Goal: Transaction & Acquisition: Purchase product/service

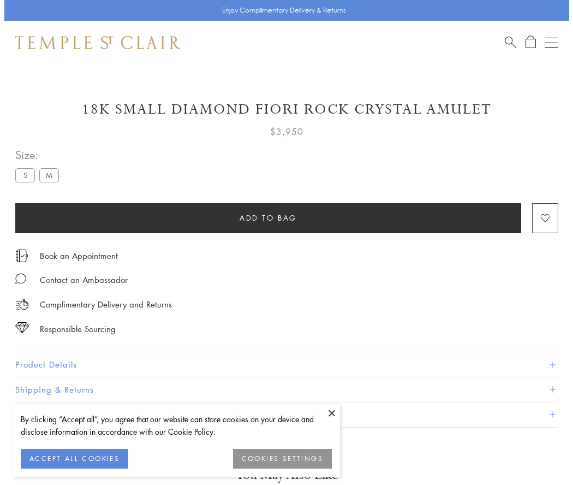
scroll to position [10, 0]
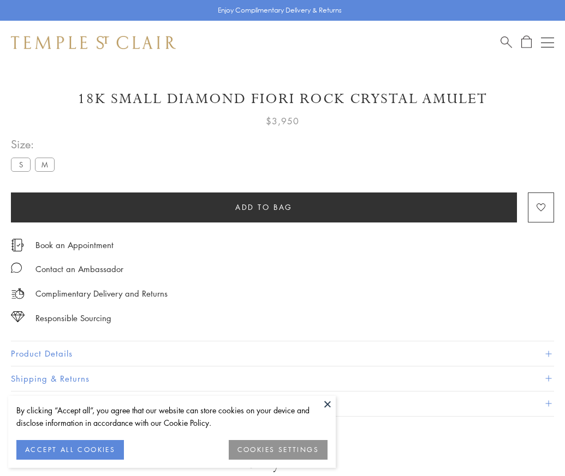
click at [264, 207] on span "Add to bag" at bounding box center [263, 207] width 57 height 12
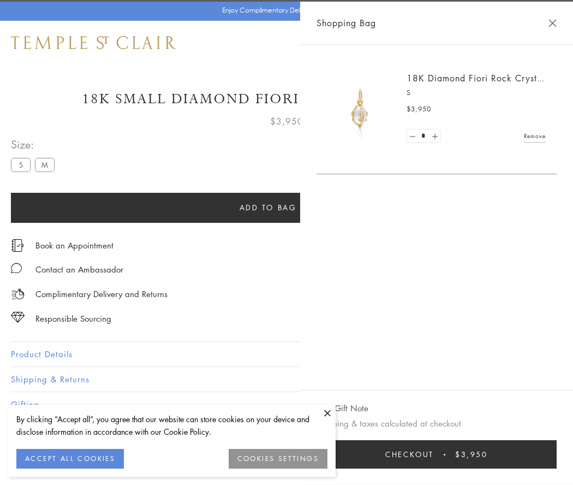
click at [557, 454] on button "Checkout $3,950" at bounding box center [436, 454] width 240 height 28
